Goal: Information Seeking & Learning: Learn about a topic

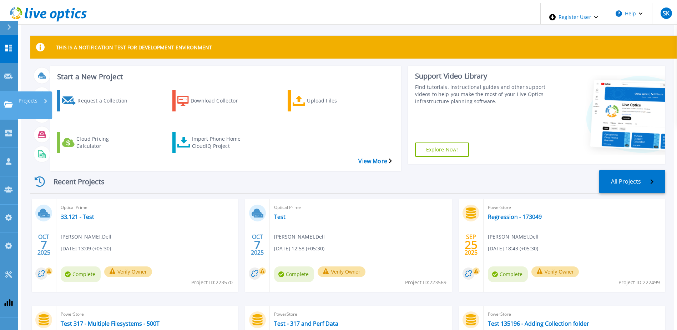
click at [5, 101] on icon at bounding box center [8, 104] width 9 height 6
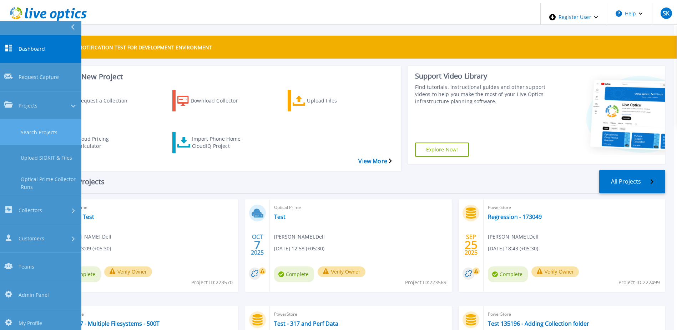
click at [49, 120] on link "Search Projects" at bounding box center [40, 132] width 81 height 25
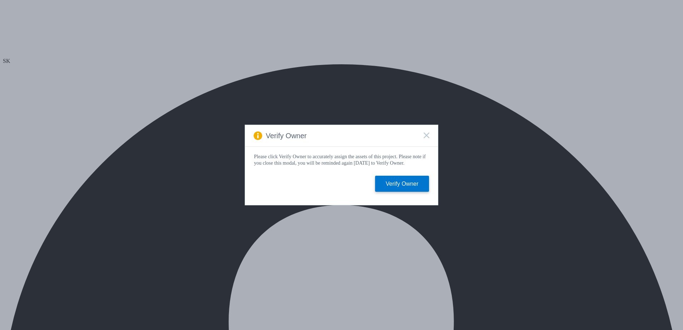
click at [426, 134] on rect at bounding box center [426, 135] width 6 height 6
select select "USD"
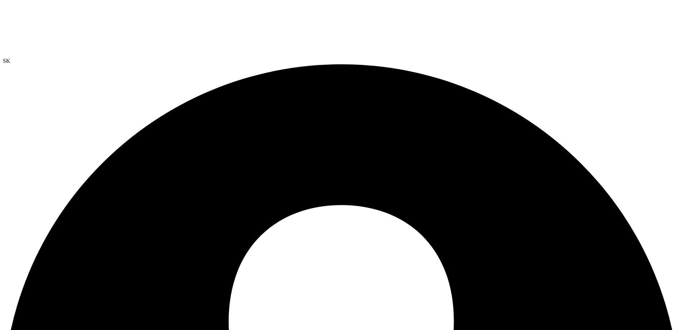
radio input "true"
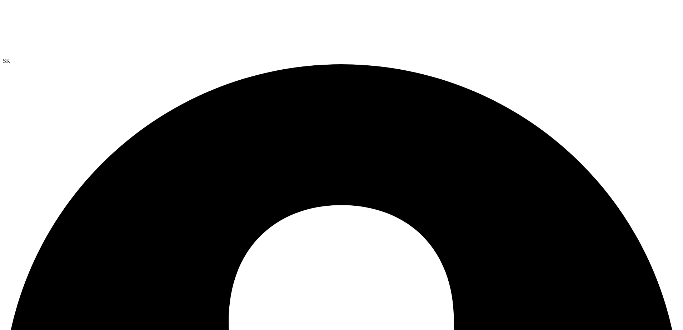
radio input "true"
drag, startPoint x: 158, startPoint y: 139, endPoint x: 148, endPoint y: 157, distance: 20.8
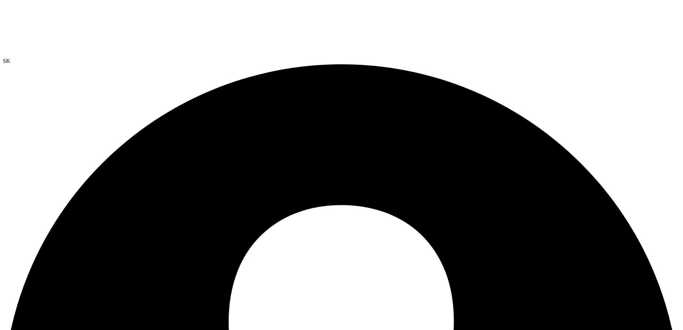
radio input "true"
radio input "false"
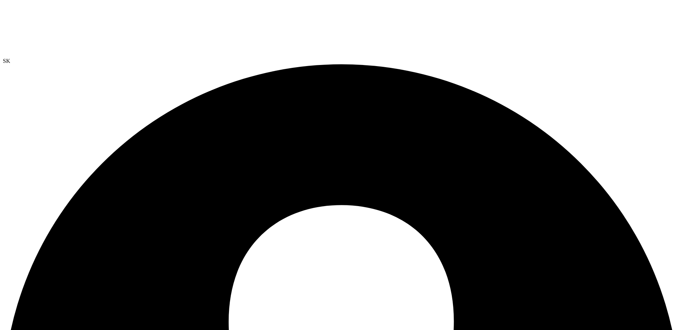
radio input "true"
radio input "false"
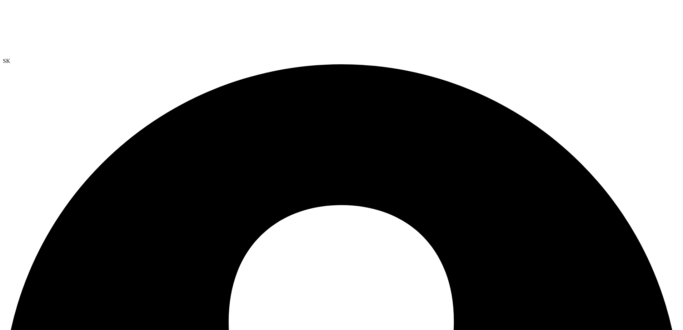
drag, startPoint x: 78, startPoint y: 49, endPoint x: 50, endPoint y: 48, distance: 28.6
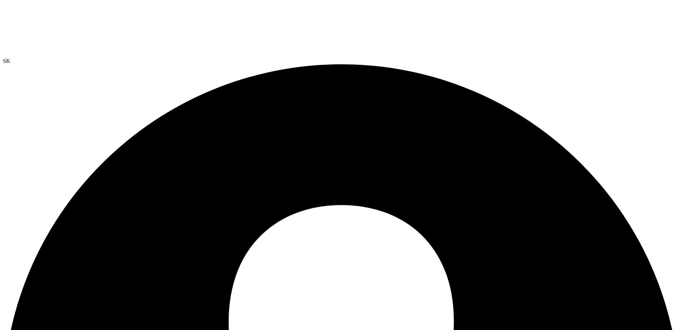
drag, startPoint x: 487, startPoint y: 295, endPoint x: 763, endPoint y: 294, distance: 276.4
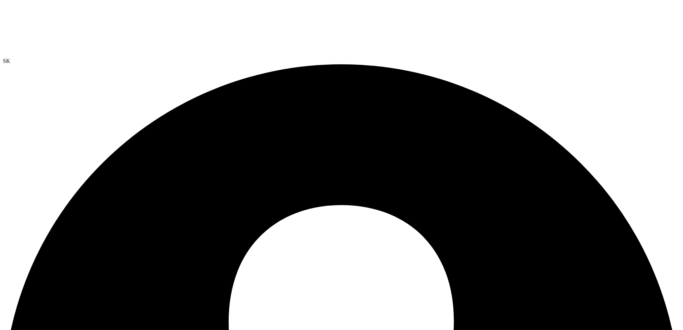
radio input "true"
radio input "false"
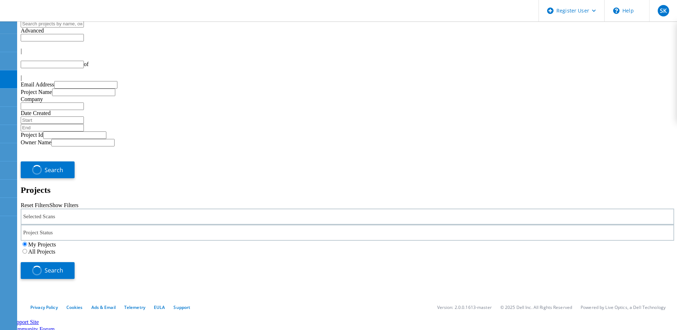
type input "1"
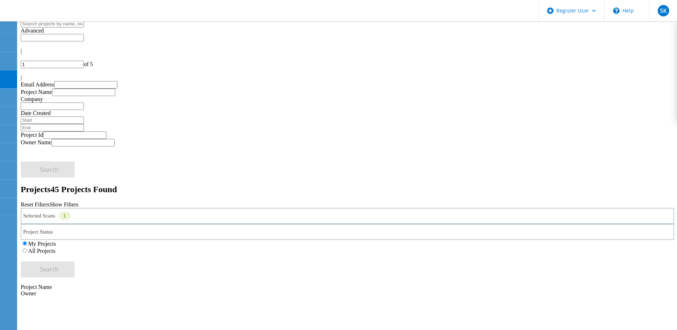
click at [55, 248] on label "All Projects" at bounding box center [41, 251] width 27 height 6
click at [27, 248] on input "All Projects" at bounding box center [24, 250] width 5 height 5
click at [294, 224] on div "Project Status" at bounding box center [348, 232] width 654 height 16
click at [58, 246] on label "In Progress" at bounding box center [45, 249] width 26 height 6
click at [31, 246] on input "In Progress" at bounding box center [28, 248] width 5 height 5
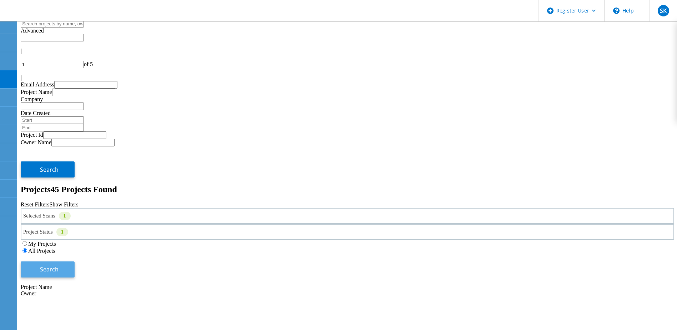
click at [59, 265] on span "Search" at bounding box center [49, 269] width 19 height 8
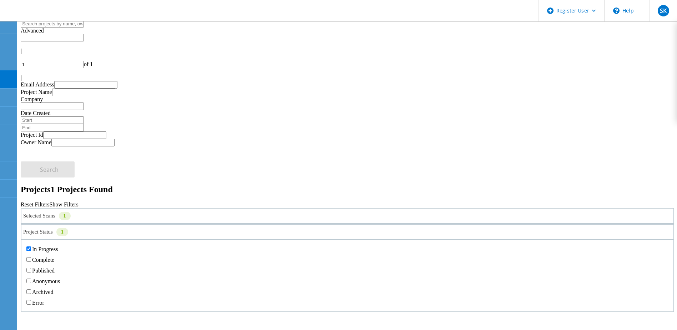
click at [315, 224] on div "Project Status 1" at bounding box center [348, 232] width 654 height 16
click at [58, 246] on label "In Progress" at bounding box center [45, 249] width 26 height 6
click at [31, 246] on input "In Progress" at bounding box center [28, 248] width 5 height 5
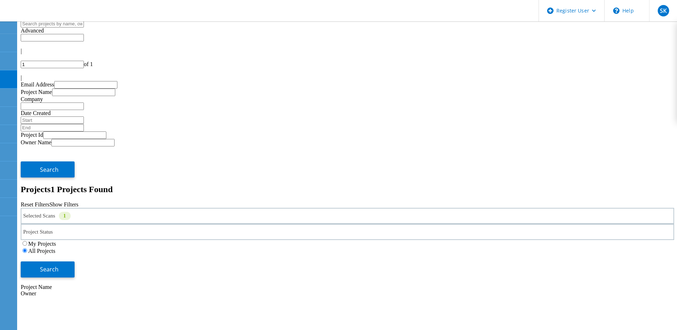
click at [610, 254] on div "Search" at bounding box center [348, 265] width 654 height 23
click at [59, 265] on span "Search" at bounding box center [49, 269] width 19 height 8
